Goal: Task Accomplishment & Management: Use online tool/utility

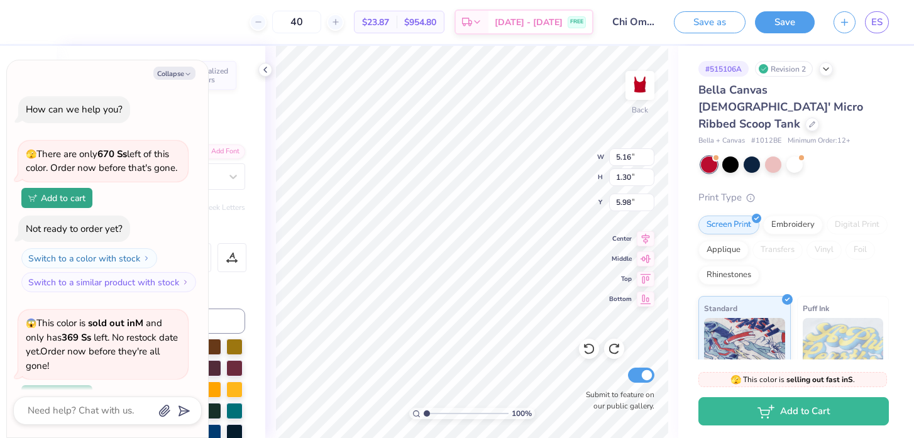
scroll to position [279, 0]
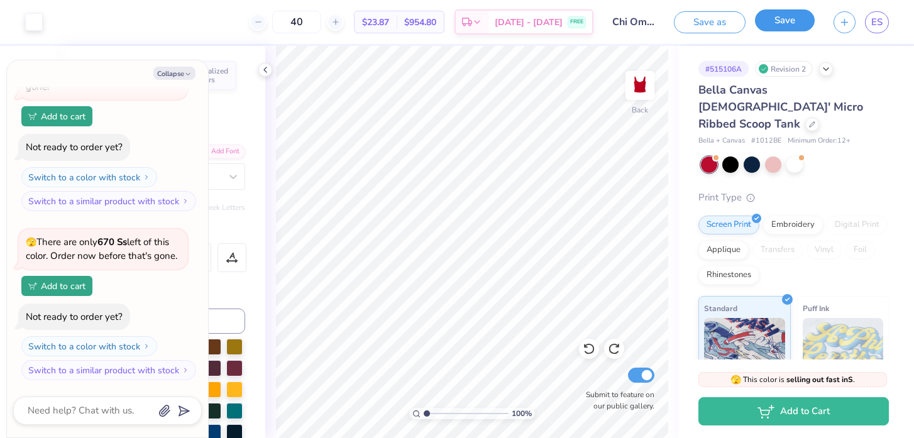
click at [778, 21] on button "Save" at bounding box center [785, 20] width 60 height 22
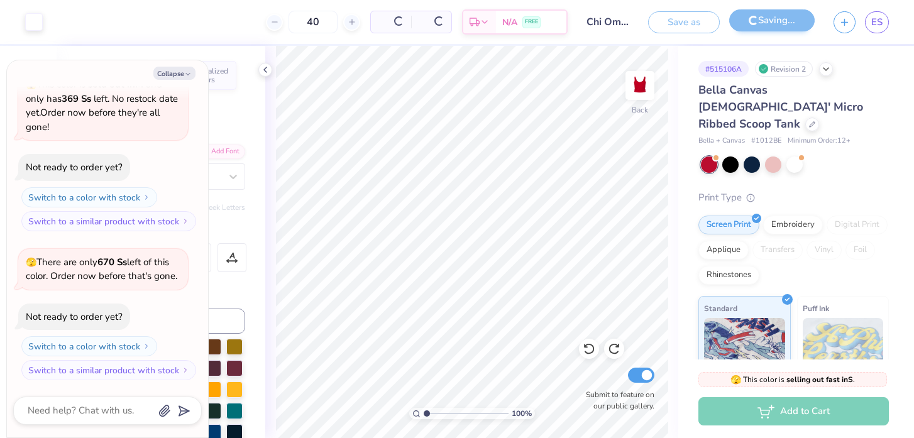
scroll to position [219, 0]
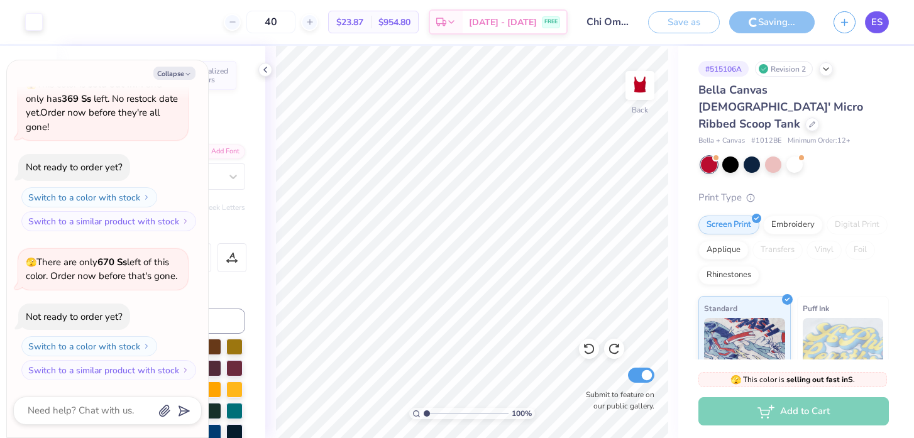
click at [877, 24] on span "ES" at bounding box center [876, 22] width 11 height 14
type textarea "x"
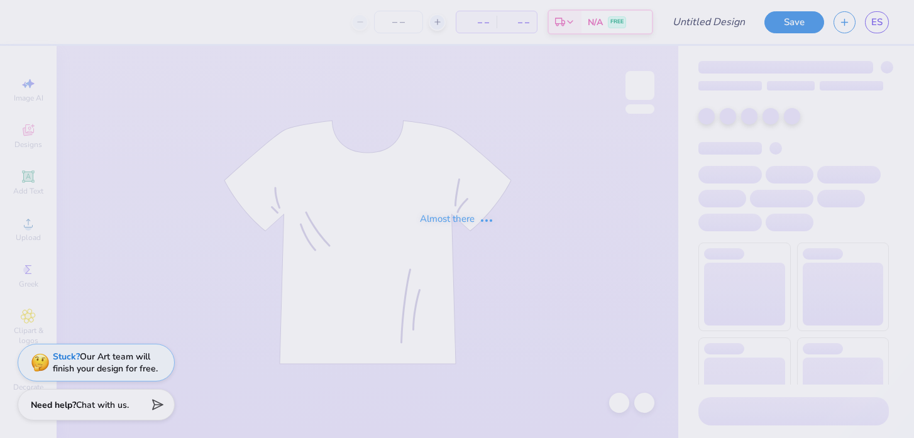
type input "Chi Omega Bear Shirt"
type input "40"
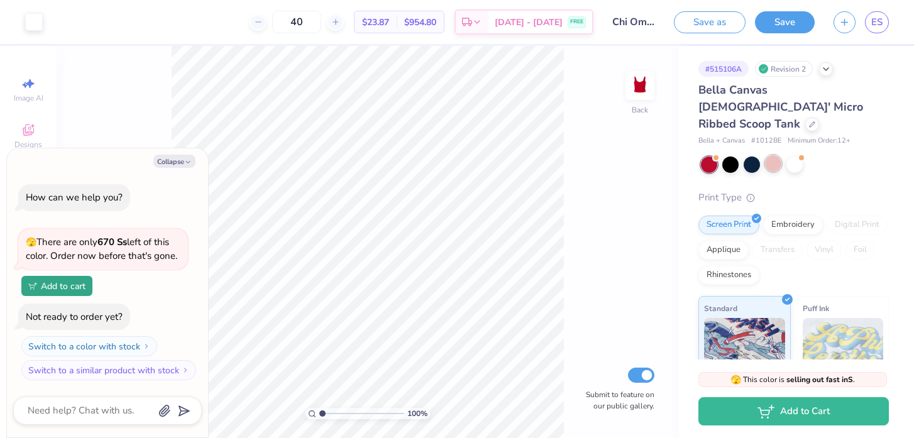
click at [774, 155] on div at bounding box center [773, 163] width 16 height 16
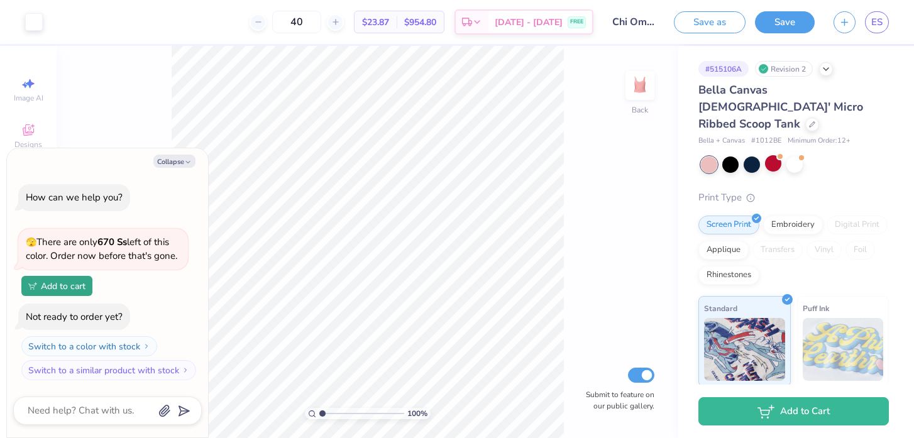
click at [833, 159] on div "Bella Canvas [DEMOGRAPHIC_DATA]' Micro Ribbed Scoop Tank Bella + Canvas # 1012B…" at bounding box center [793, 331] width 190 height 498
click at [886, 24] on link "ES" at bounding box center [877, 22] width 24 height 22
type textarea "x"
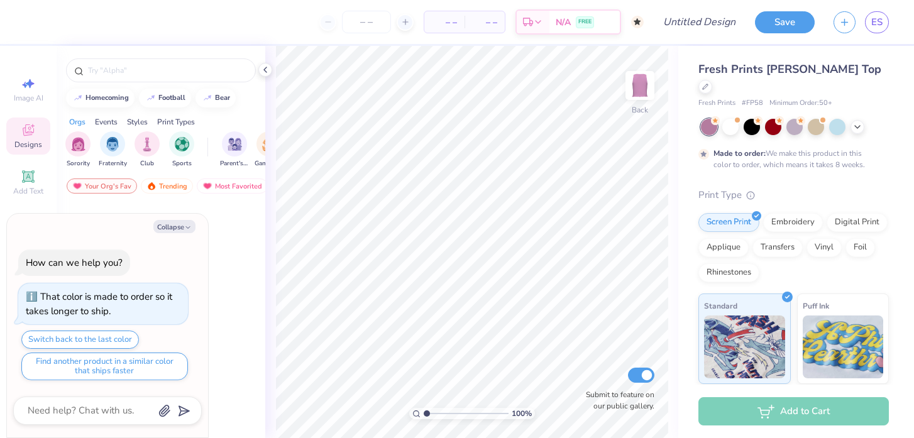
type textarea "x"
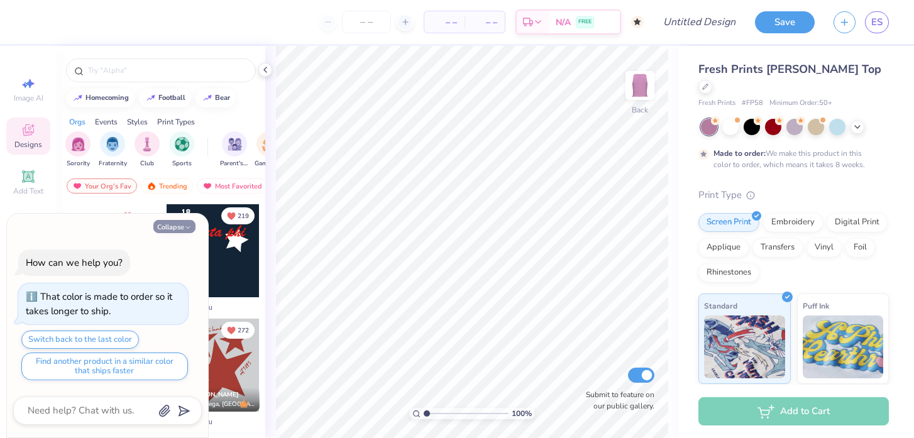
click at [192, 226] on button "Collapse" at bounding box center [174, 226] width 42 height 13
type textarea "x"
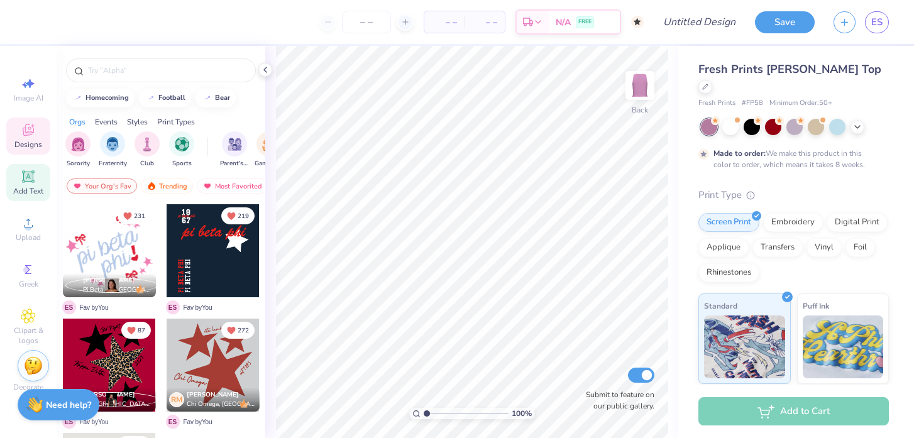
click at [26, 180] on icon at bounding box center [27, 176] width 9 height 9
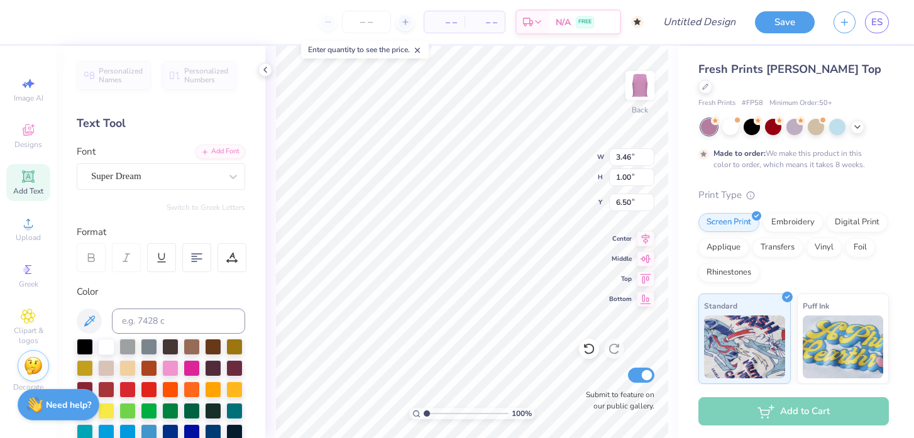
scroll to position [0, 2]
type textarea "Womanly always"
type input "5.39"
click at [190, 390] on div at bounding box center [191, 388] width 16 height 16
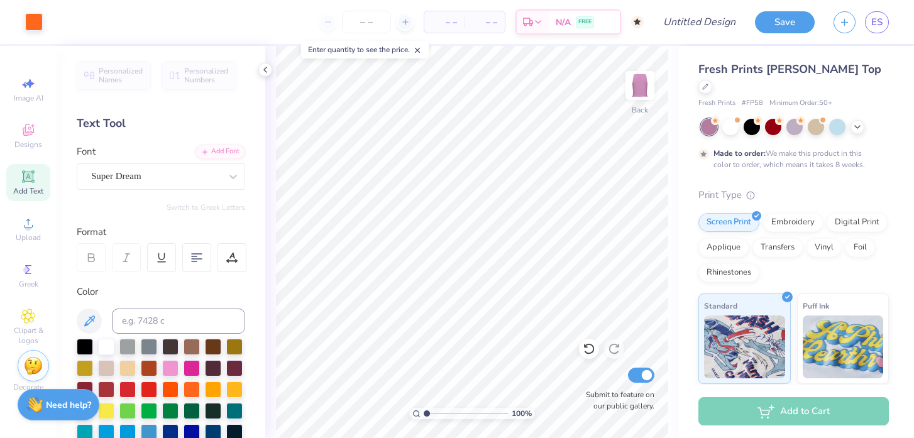
click at [223, 390] on div at bounding box center [161, 400] width 168 height 123
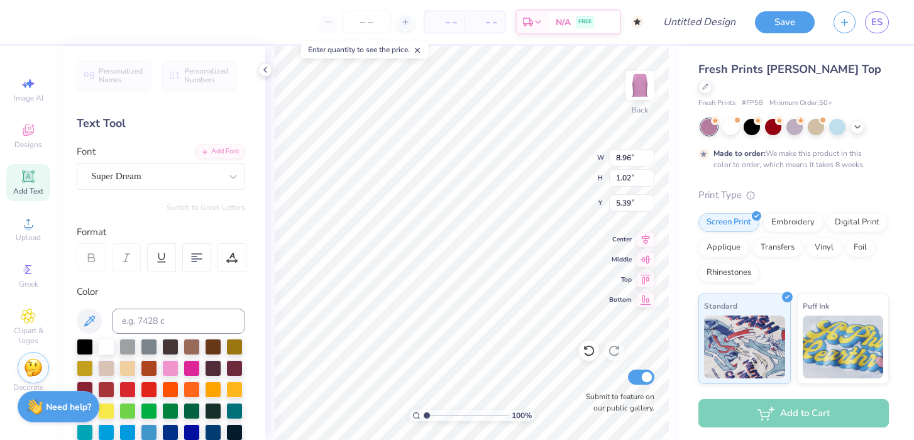
scroll to position [0, 0]
click at [622, 240] on div "100 % Back W 8.96 8.96 " H 1.02 1.02 " Y 5.39 5.39 " Center Middle Top Bottom S…" at bounding box center [471, 243] width 413 height 394
click at [230, 388] on div at bounding box center [234, 388] width 16 height 16
click at [145, 321] on input at bounding box center [178, 321] width 133 height 25
paste input "#EB8A90"
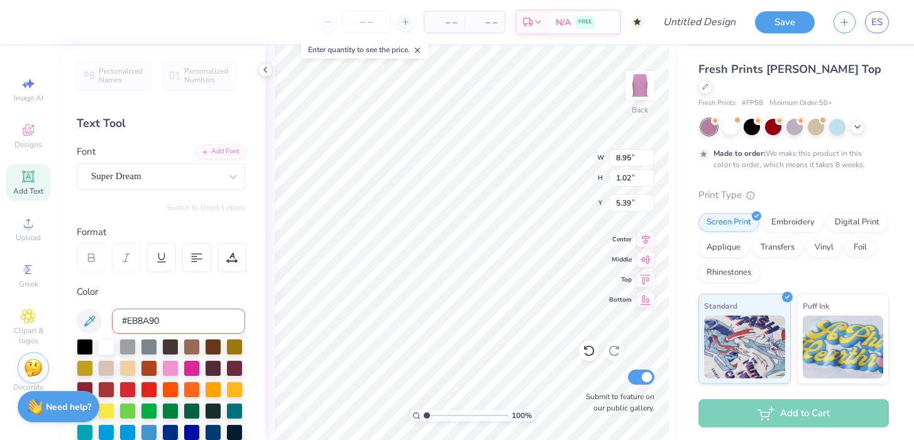
click at [128, 320] on input "#EB8A90" at bounding box center [178, 321] width 133 height 25
click at [174, 317] on input "EB8A90" at bounding box center [178, 321] width 133 height 25
type input "E"
paste input "#EB8A90"
click at [126, 320] on input "#EB8A90" at bounding box center [178, 321] width 133 height 25
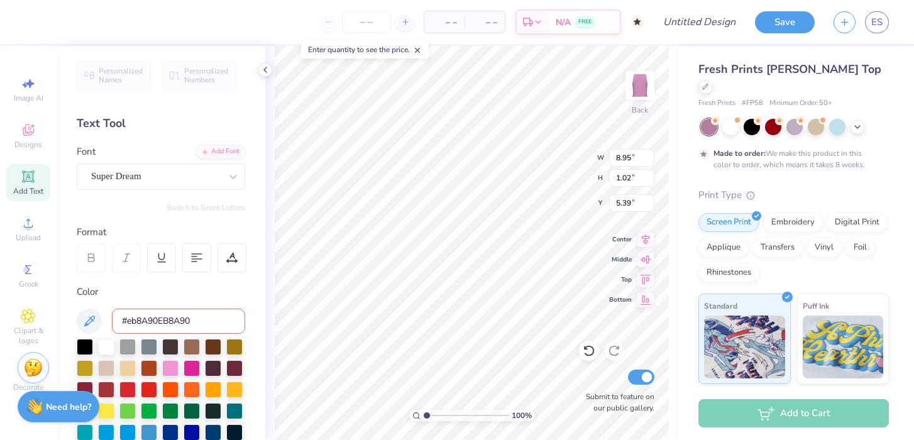
click at [207, 324] on input "#eb8A90EB8A90" at bounding box center [178, 321] width 133 height 25
type input "#eb8A90"
click at [196, 293] on div "Color" at bounding box center [161, 292] width 168 height 14
click at [167, 369] on div at bounding box center [170, 367] width 16 height 16
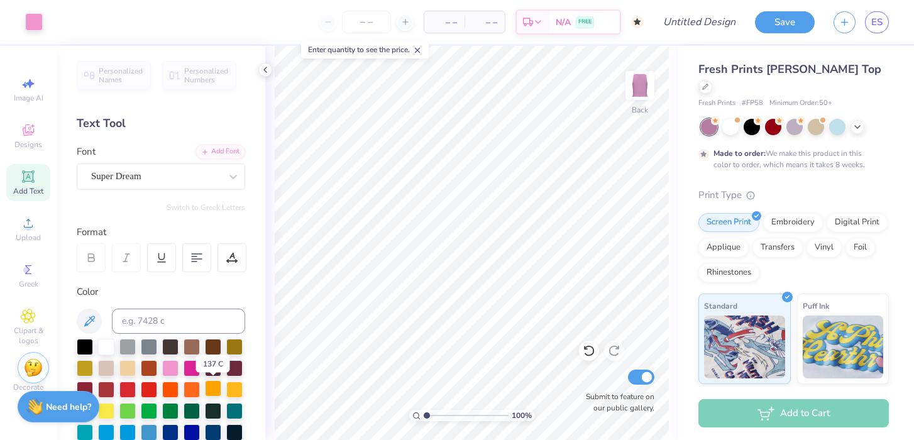
click at [216, 393] on div at bounding box center [213, 388] width 16 height 16
